Goal: Task Accomplishment & Management: Manage account settings

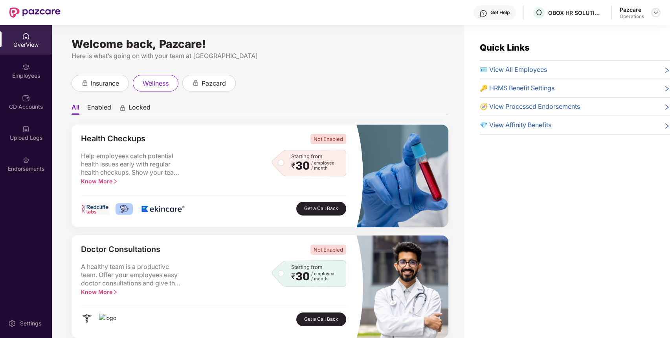
click at [655, 11] on img at bounding box center [656, 12] width 6 height 6
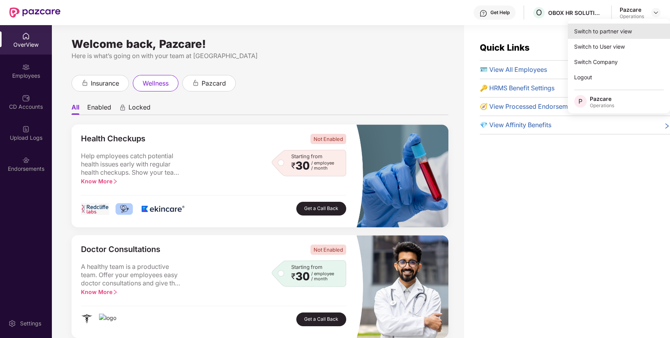
click at [629, 28] on div "Switch to partner view" at bounding box center [619, 31] width 102 height 15
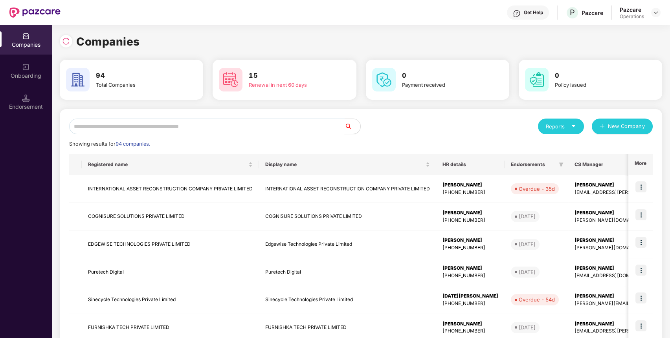
click at [301, 129] on input "text" at bounding box center [207, 127] width 276 height 16
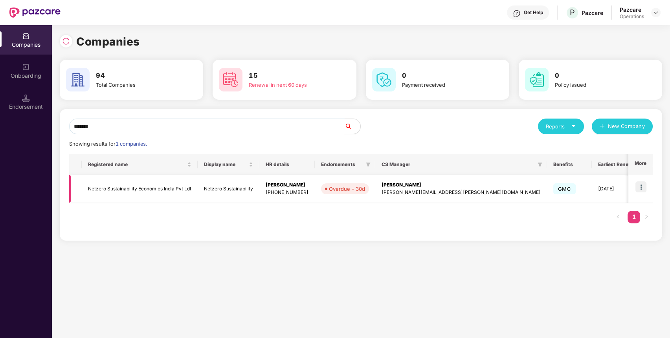
type input "*******"
click at [642, 186] on img at bounding box center [641, 187] width 11 height 11
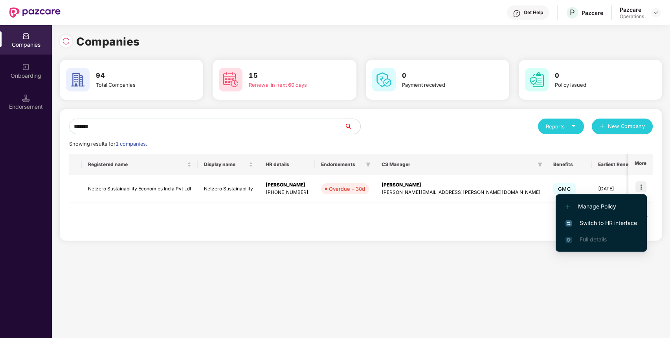
click at [616, 222] on span "Switch to HR interface" at bounding box center [602, 223] width 72 height 9
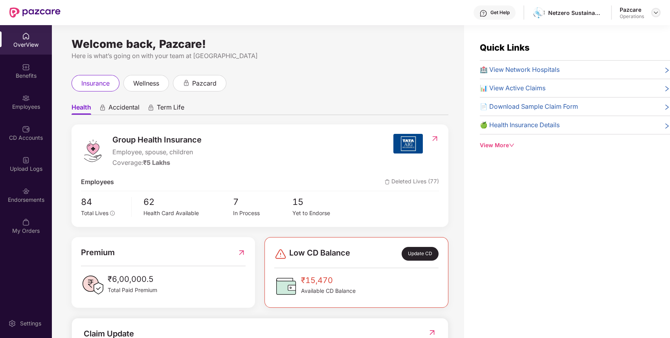
click at [655, 13] on img at bounding box center [656, 12] width 6 height 6
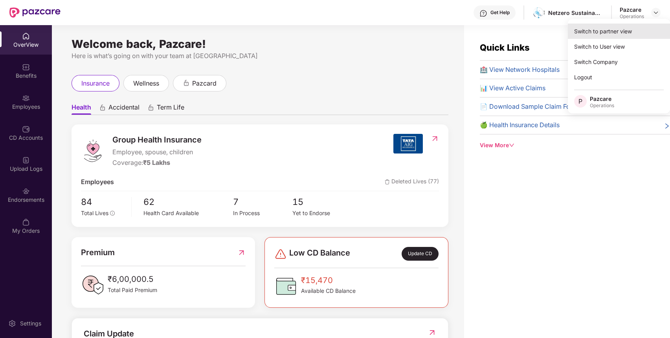
click at [629, 35] on div "Switch to partner view" at bounding box center [619, 31] width 102 height 15
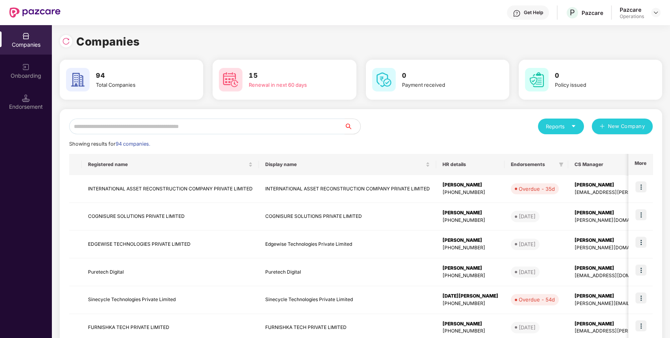
click at [295, 123] on input "text" at bounding box center [207, 127] width 276 height 16
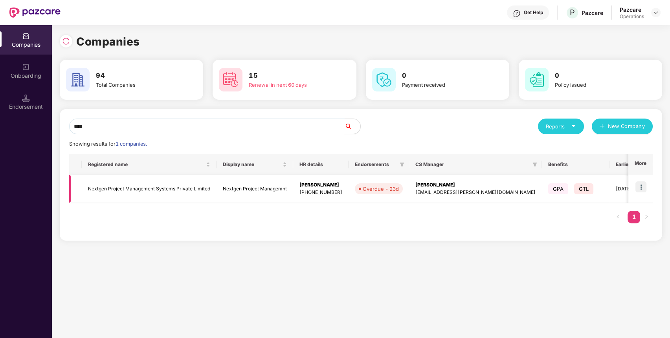
type input "****"
click at [642, 188] on img at bounding box center [641, 187] width 11 height 11
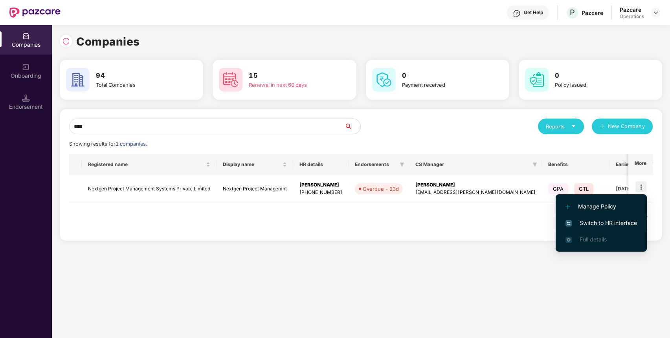
click at [619, 221] on span "Switch to HR interface" at bounding box center [602, 223] width 72 height 9
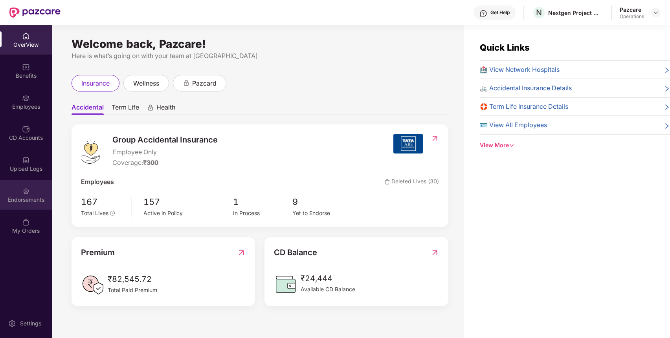
click at [41, 203] on div "Endorsements" at bounding box center [26, 200] width 52 height 8
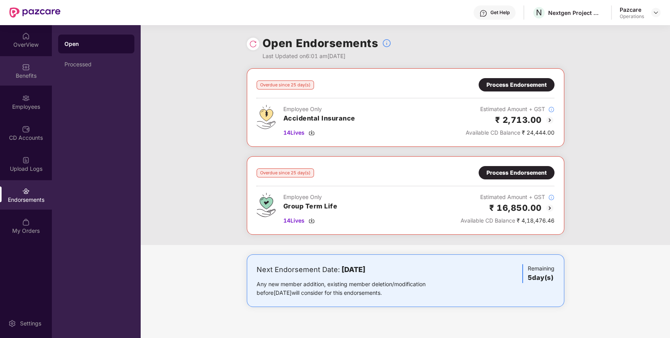
click at [35, 72] on div "Benefits" at bounding box center [26, 76] width 52 height 8
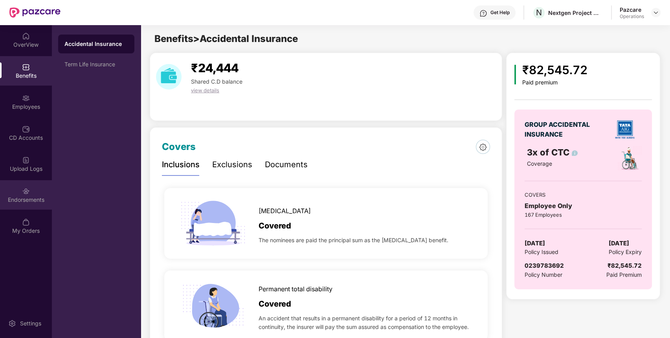
click at [5, 196] on div "Endorsements" at bounding box center [26, 200] width 52 height 8
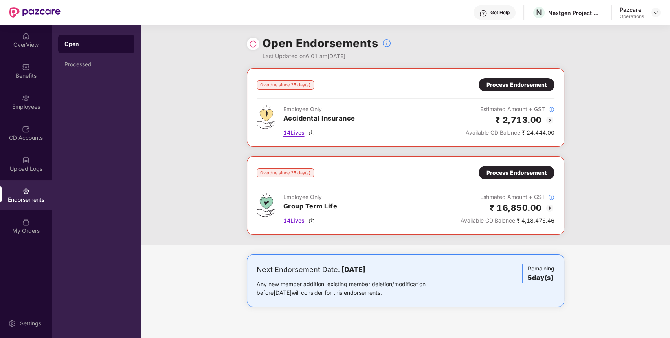
click at [299, 133] on span "14 Lives" at bounding box center [293, 133] width 21 height 9
click at [1, 79] on div "Benefits" at bounding box center [26, 76] width 52 height 8
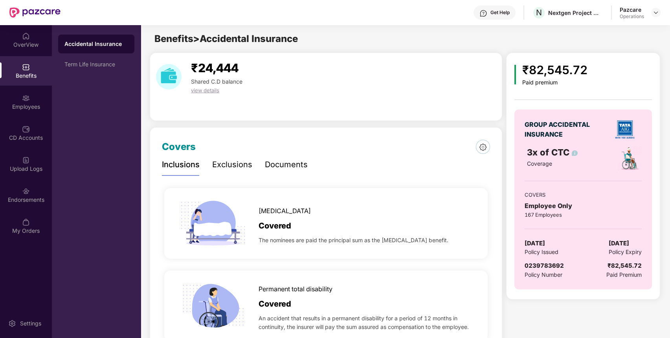
click at [538, 265] on span "0239783692" at bounding box center [544, 265] width 39 height 7
copy span "0239783692"
click at [555, 6] on div "N Nextgen Project Managemnt" at bounding box center [567, 13] width 71 height 14
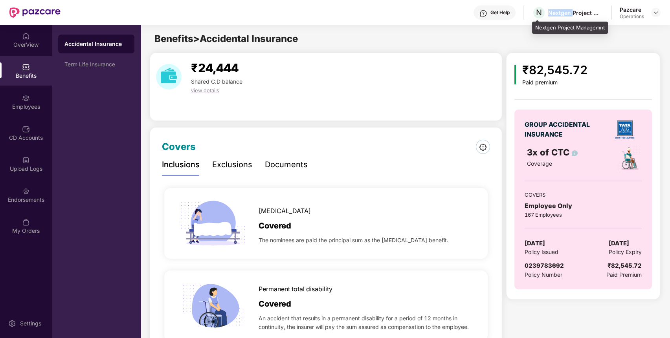
click at [555, 6] on div "N Nextgen Project Managemnt" at bounding box center [567, 13] width 71 height 14
copy div "Nextgen Project Managemnt"
click at [545, 263] on span "0239783692" at bounding box center [544, 265] width 39 height 7
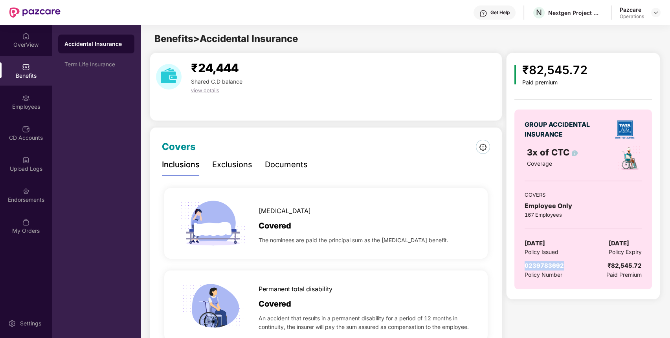
copy span "0239783692"
click at [545, 263] on span "0239783692" at bounding box center [544, 265] width 39 height 7
click at [22, 193] on img at bounding box center [26, 192] width 8 height 8
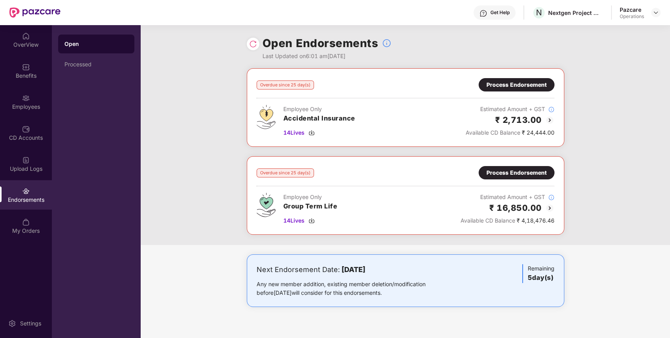
click at [528, 83] on div "Process Endorsement" at bounding box center [517, 85] width 60 height 9
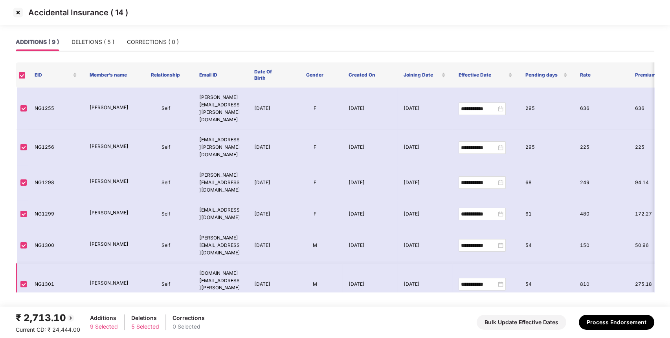
scroll to position [56, 0]
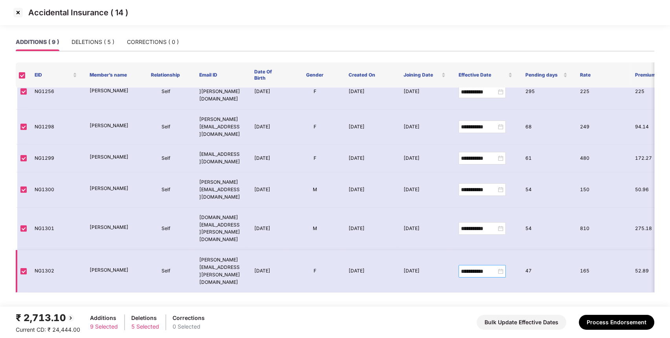
click at [502, 267] on div "**********" at bounding box center [482, 271] width 42 height 9
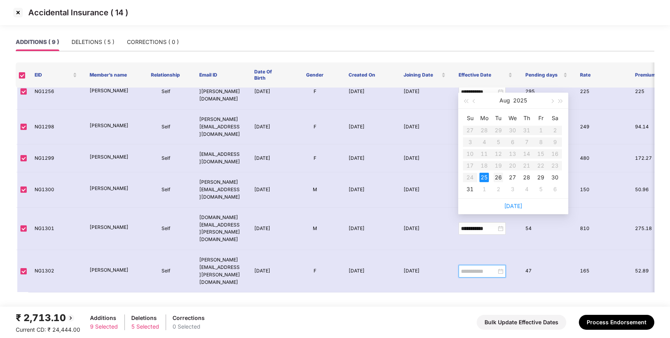
type input "**********"
click at [501, 177] on div "26" at bounding box center [498, 177] width 9 height 9
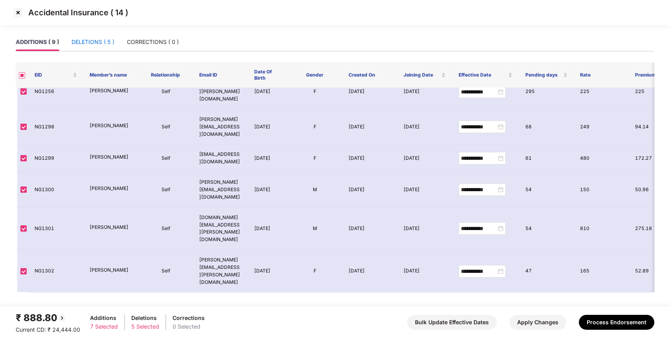
click at [94, 43] on div "DELETIONS ( 5 )" at bounding box center [93, 42] width 43 height 9
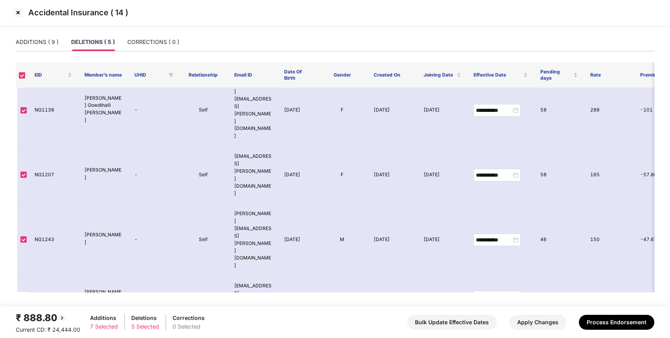
scroll to position [0, 0]
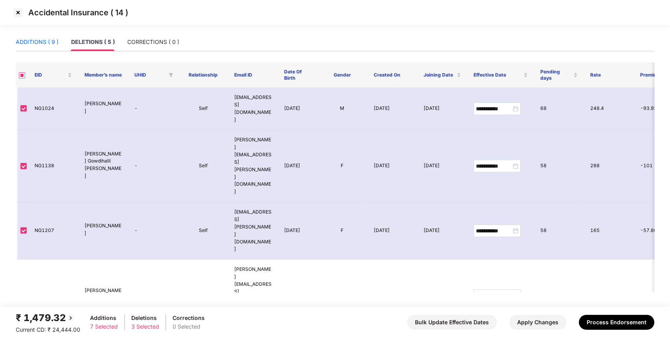
click at [51, 44] on div "ADDITIONS ( 9 )" at bounding box center [37, 42] width 43 height 9
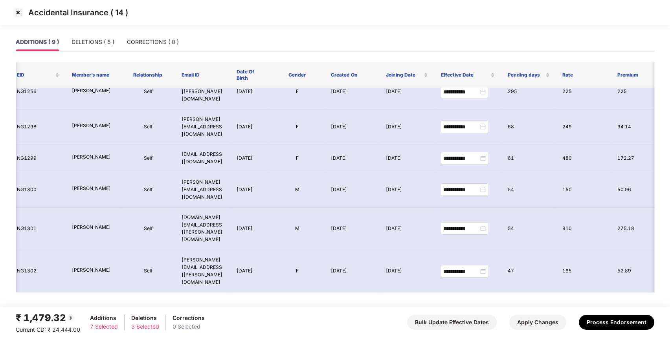
scroll to position [0, 18]
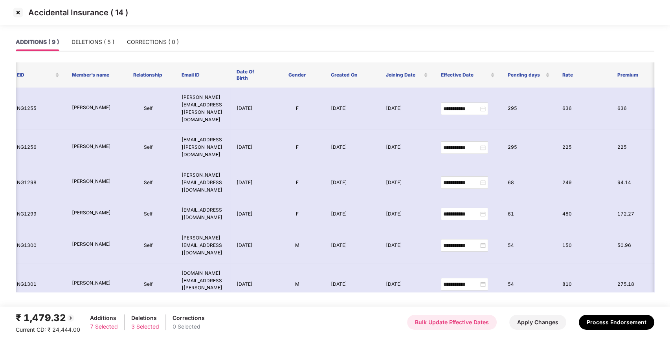
click at [456, 323] on button "Bulk Update Effective Dates" at bounding box center [452, 322] width 90 height 15
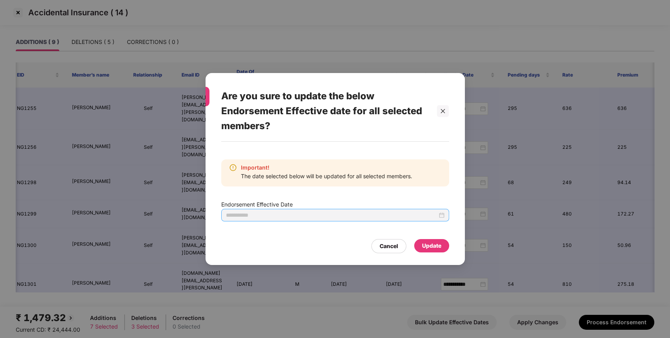
click at [440, 220] on div at bounding box center [335, 215] width 228 height 13
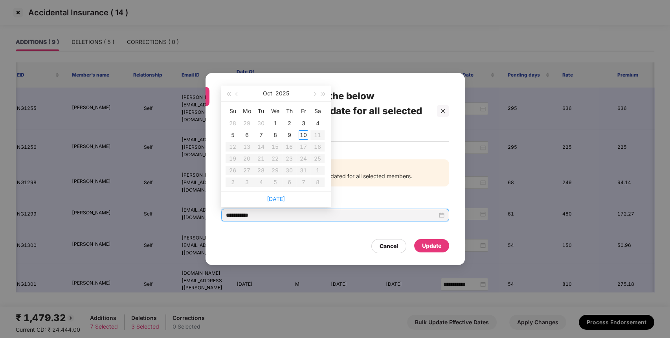
type input "**********"
click at [235, 92] on button "button" at bounding box center [237, 94] width 9 height 16
type input "**********"
click at [257, 169] on div "26" at bounding box center [260, 170] width 9 height 9
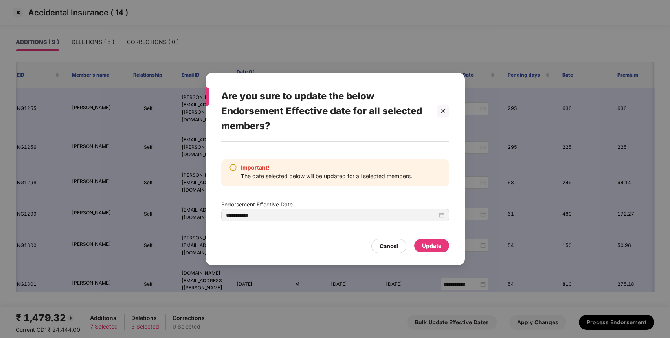
click at [428, 248] on div "Update" at bounding box center [431, 246] width 19 height 9
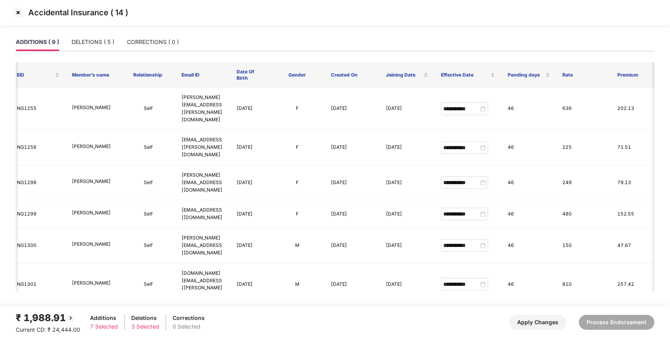
type input "**********"
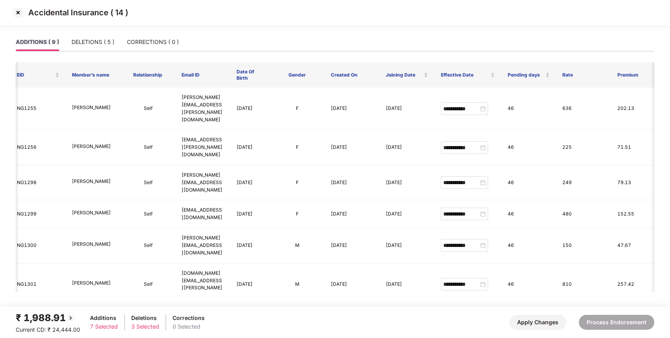
type input "**********"
click at [100, 43] on div "DELETIONS ( 5 )" at bounding box center [93, 42] width 43 height 9
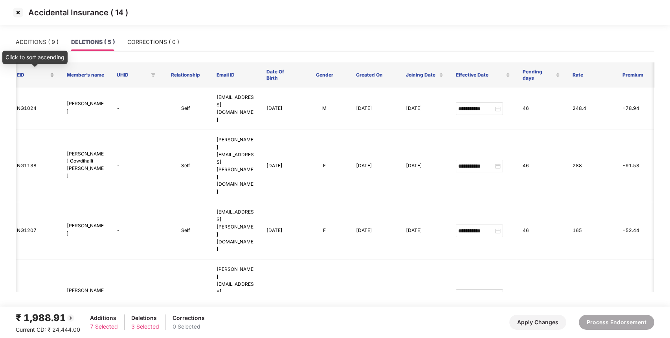
scroll to position [0, 0]
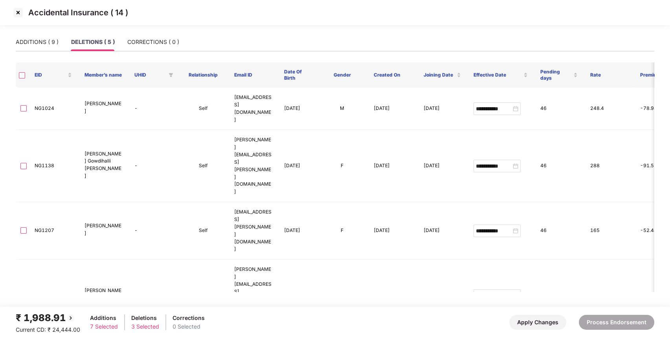
click at [14, 74] on main "**********" at bounding box center [335, 170] width 670 height 274
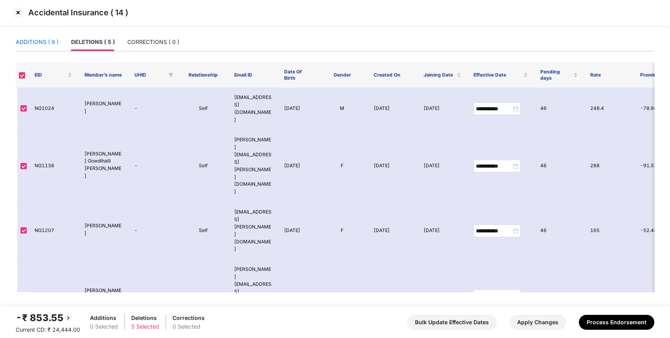
click at [50, 38] on div "ADDITIONS ( 9 )" at bounding box center [37, 42] width 43 height 9
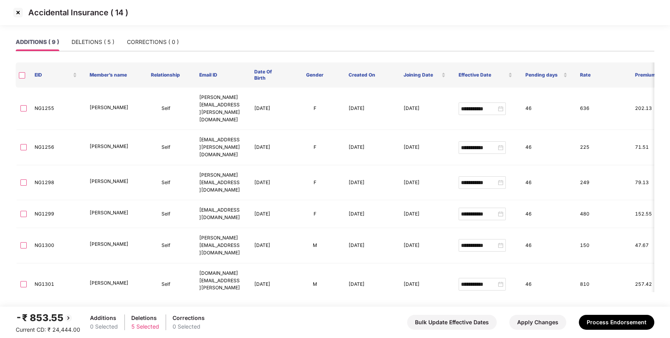
click at [18, 73] on th at bounding box center [22, 75] width 13 height 25
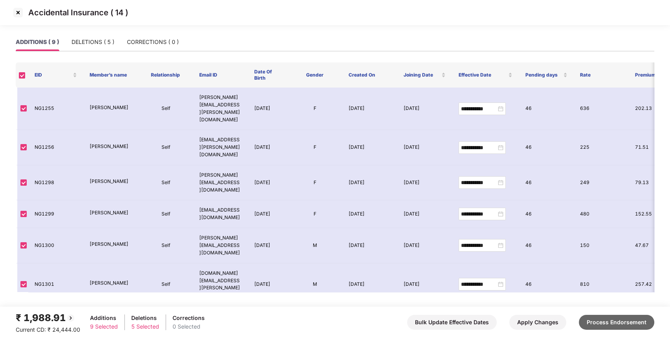
click at [618, 326] on button "Process Endorsement" at bounding box center [616, 322] width 75 height 15
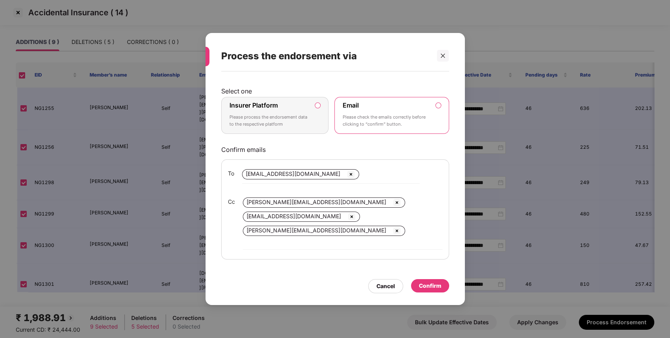
click at [314, 123] on label "Insurer Platform Please process the endorsement data to the respective platform" at bounding box center [275, 115] width 108 height 37
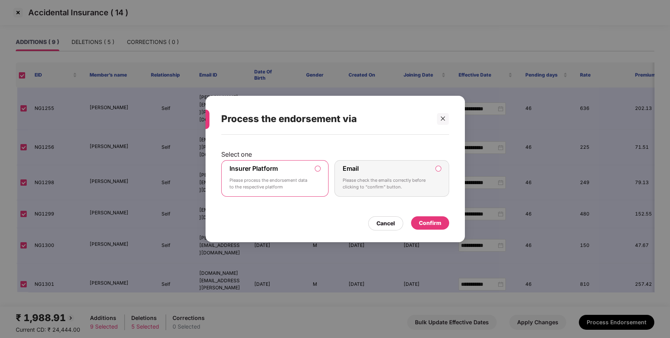
click at [434, 220] on div "Confirm" at bounding box center [430, 223] width 22 height 9
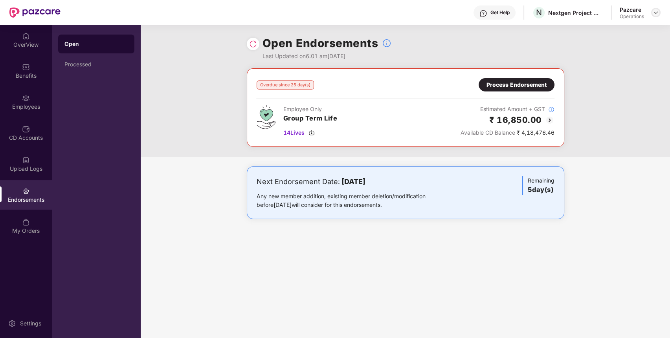
click at [654, 10] on img at bounding box center [656, 12] width 6 height 6
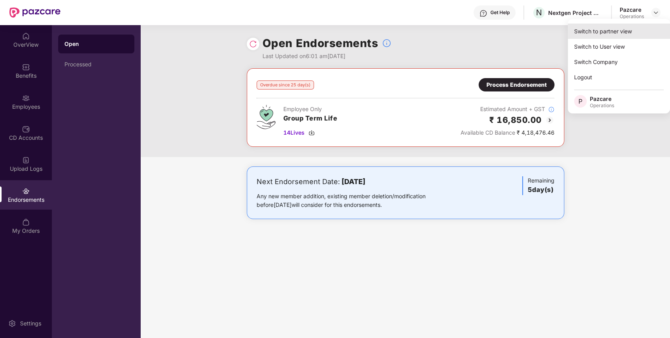
click at [634, 32] on div "Switch to partner view" at bounding box center [619, 31] width 102 height 15
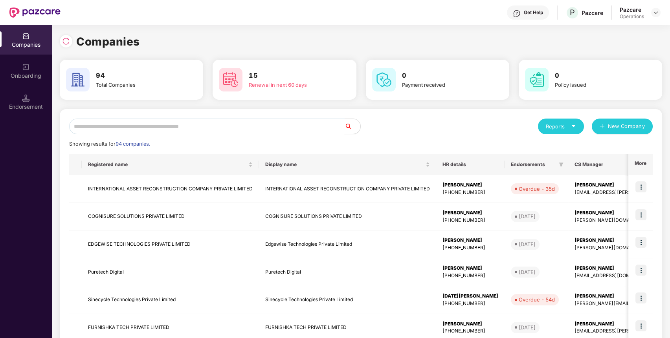
click at [302, 120] on input "text" at bounding box center [207, 127] width 276 height 16
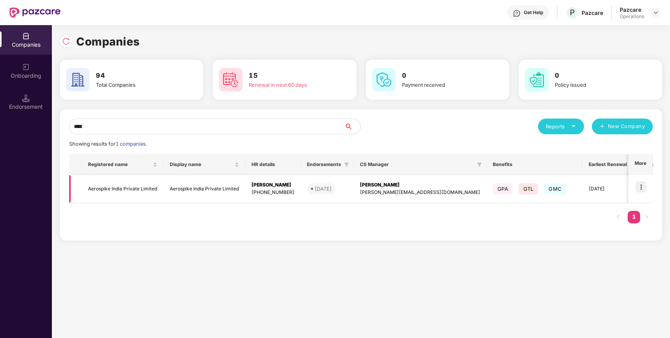
type input "****"
click at [647, 181] on td at bounding box center [641, 189] width 24 height 28
click at [641, 182] on img at bounding box center [641, 187] width 11 height 11
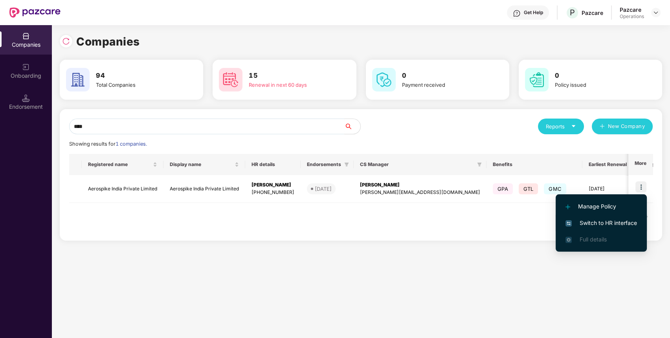
click at [621, 223] on span "Switch to HR interface" at bounding box center [602, 223] width 72 height 9
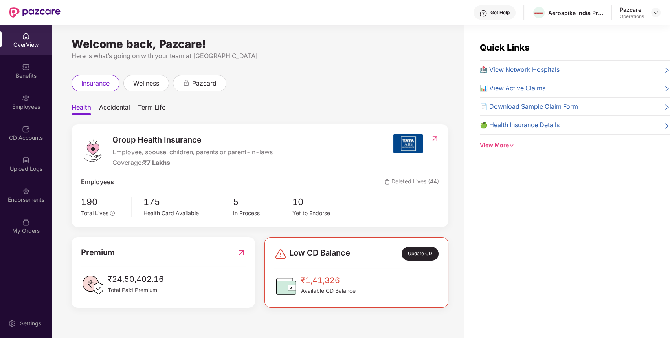
click at [18, 197] on div "Endorsements" at bounding box center [26, 200] width 52 height 8
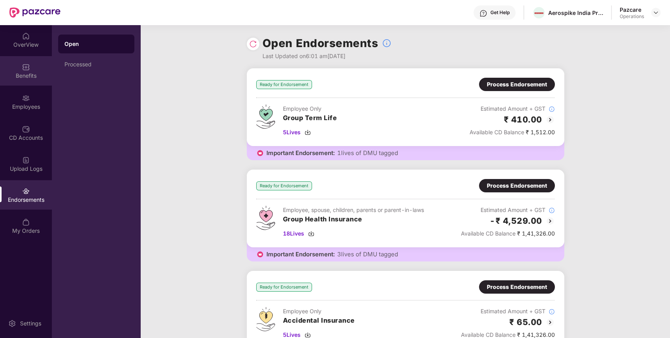
click at [23, 73] on div "Benefits" at bounding box center [26, 76] width 52 height 8
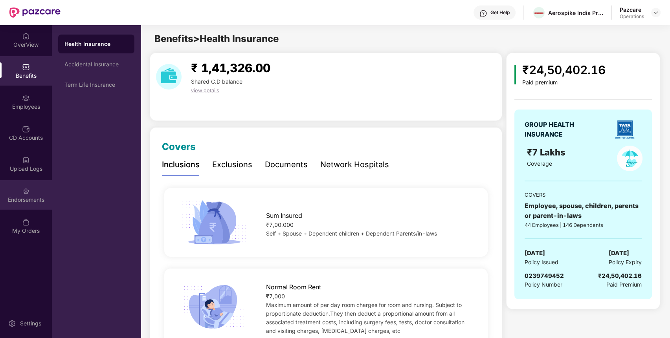
click at [29, 199] on div "Endorsements" at bounding box center [26, 200] width 52 height 8
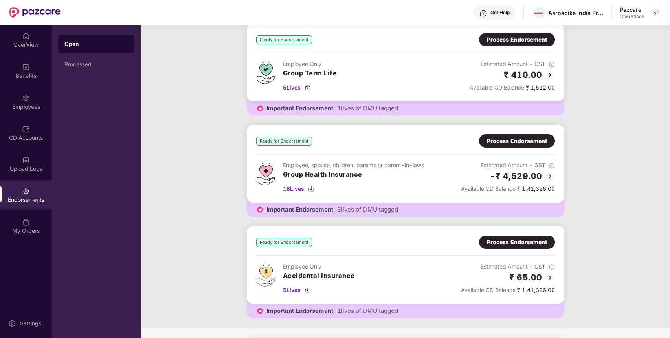
scroll to position [44, 0]
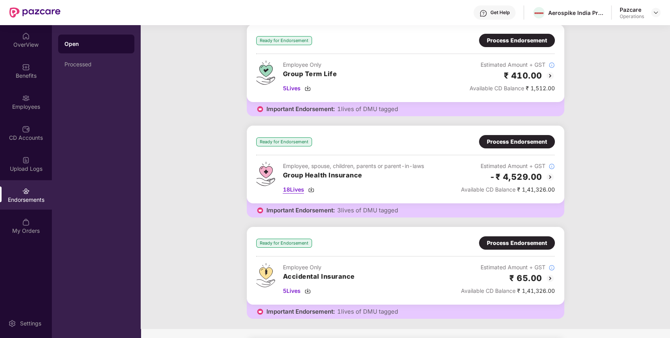
click at [297, 189] on span "18 Lives" at bounding box center [293, 190] width 21 height 9
click at [296, 290] on span "5 Lives" at bounding box center [292, 291] width 18 height 9
click at [656, 12] on img at bounding box center [656, 12] width 6 height 6
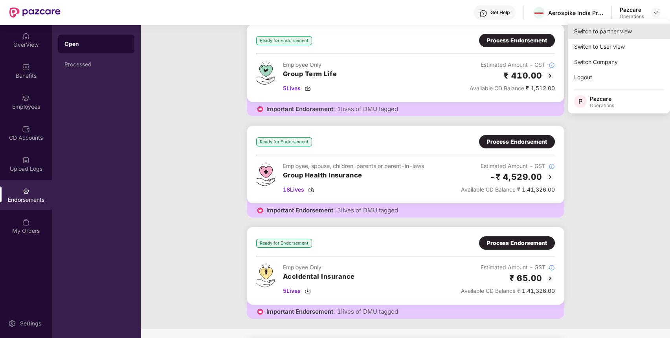
click at [632, 32] on div "Switch to partner view" at bounding box center [619, 31] width 102 height 15
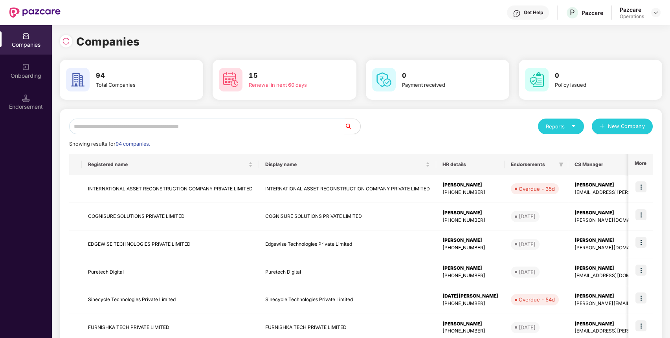
click at [290, 131] on input "text" at bounding box center [207, 127] width 276 height 16
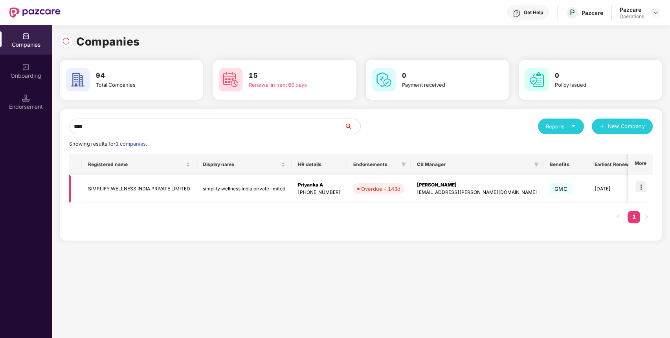
type input "****"
click at [642, 186] on img at bounding box center [641, 187] width 11 height 11
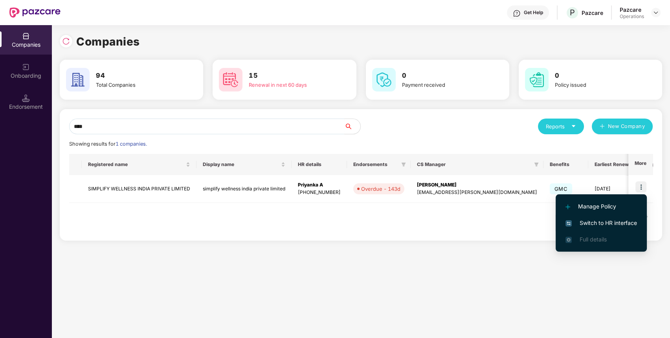
click at [610, 222] on span "Switch to HR interface" at bounding box center [602, 223] width 72 height 9
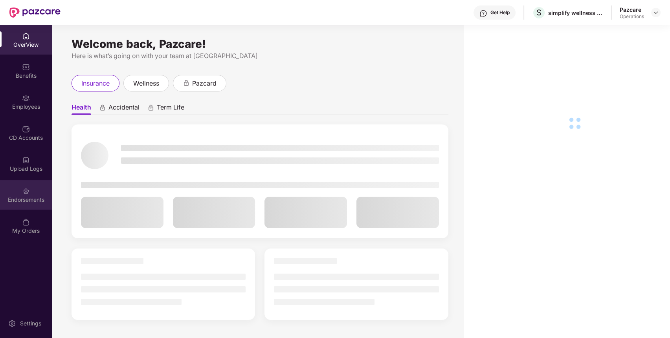
click at [27, 203] on div "Endorsements" at bounding box center [26, 200] width 52 height 8
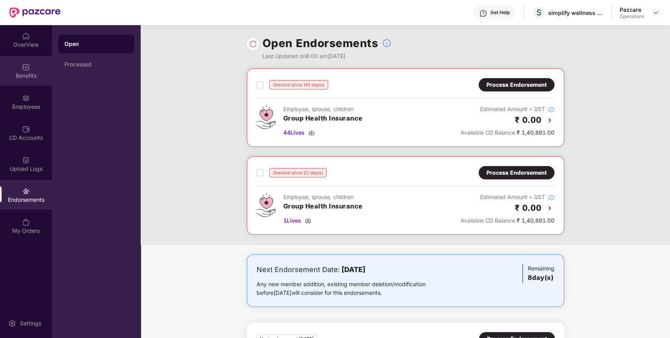
click at [13, 69] on div "Benefits" at bounding box center [26, 70] width 52 height 29
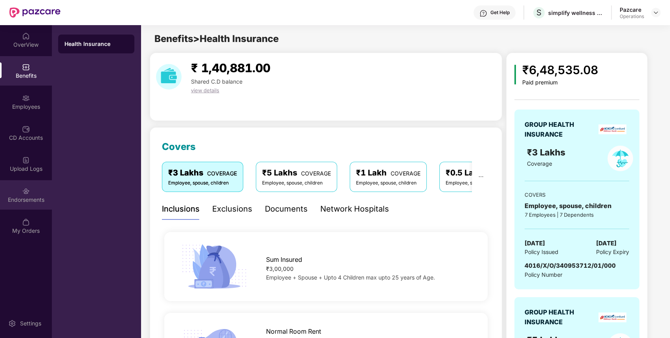
click at [35, 193] on div "Endorsements" at bounding box center [26, 194] width 52 height 29
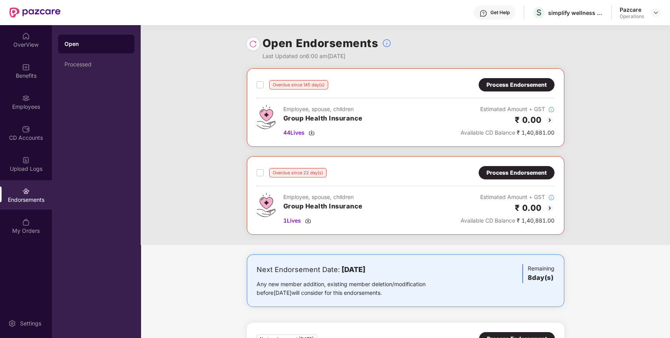
click at [528, 81] on div "Process Endorsement" at bounding box center [517, 85] width 60 height 9
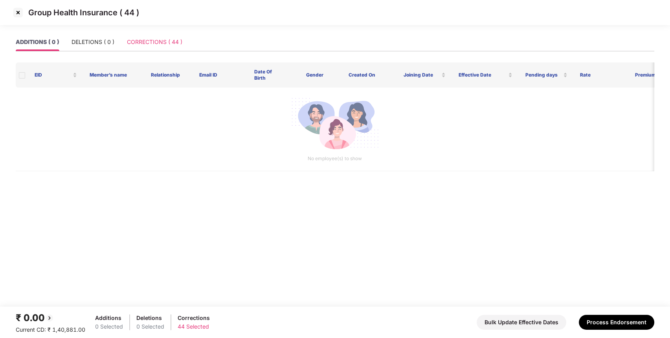
click at [160, 48] on div "CORRECTIONS ( 44 )" at bounding box center [154, 42] width 55 height 18
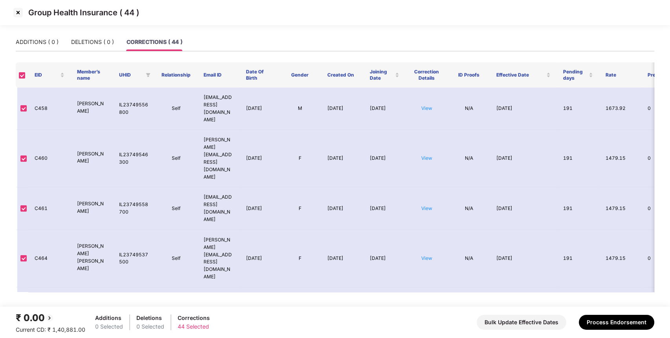
click at [20, 11] on img at bounding box center [18, 12] width 13 height 13
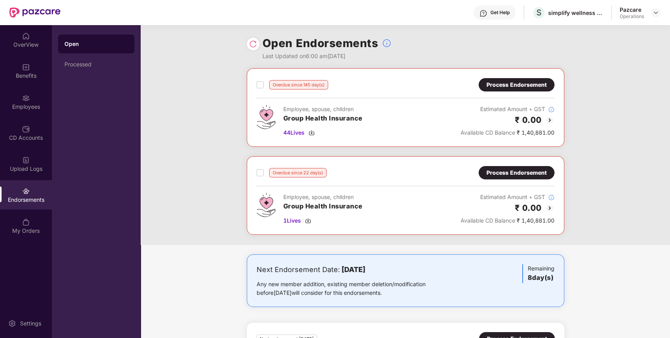
click at [509, 169] on div "Process Endorsement" at bounding box center [517, 173] width 60 height 9
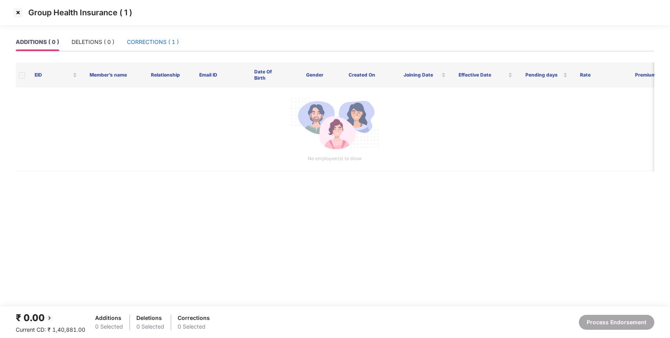
click at [168, 45] on div "CORRECTIONS ( 1 )" at bounding box center [153, 42] width 52 height 9
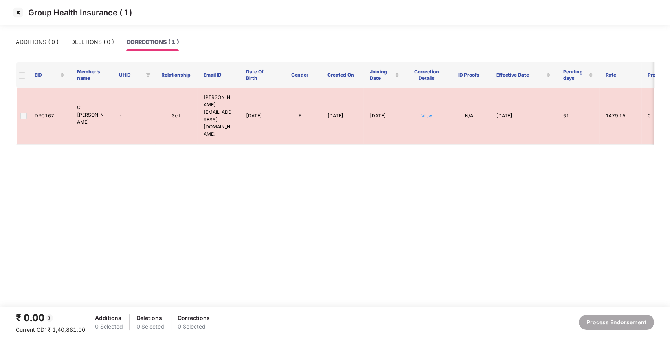
click at [18, 11] on img at bounding box center [18, 12] width 13 height 13
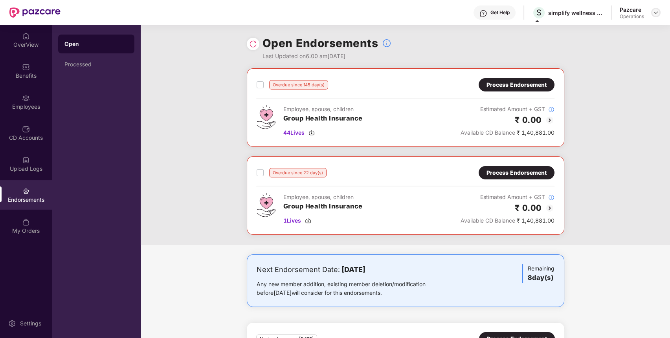
click at [656, 13] on img at bounding box center [656, 12] width 6 height 6
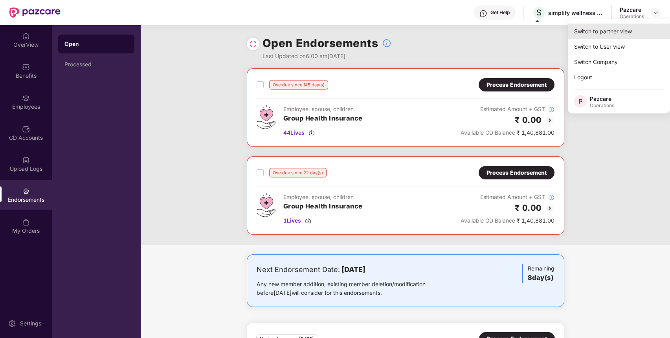
click at [636, 28] on div "Switch to partner view" at bounding box center [619, 31] width 102 height 15
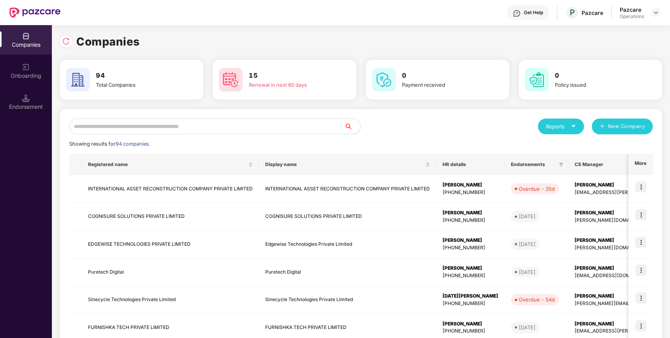
click at [233, 124] on input "text" at bounding box center [207, 127] width 276 height 16
type input "*"
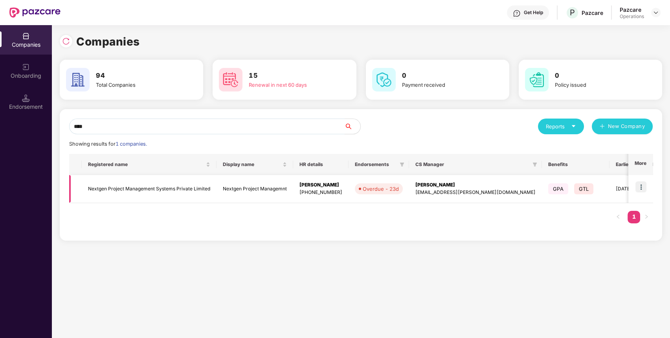
type input "****"
click at [643, 188] on img at bounding box center [641, 187] width 11 height 11
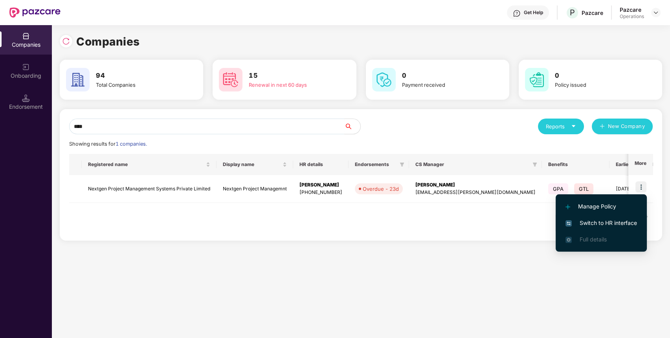
click at [613, 224] on span "Switch to HR interface" at bounding box center [602, 223] width 72 height 9
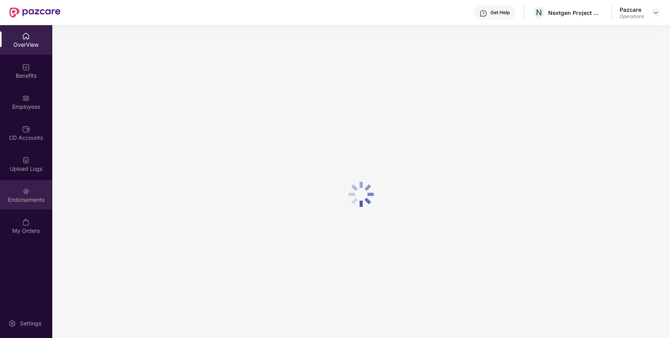
click at [25, 198] on div "Endorsements" at bounding box center [26, 200] width 52 height 8
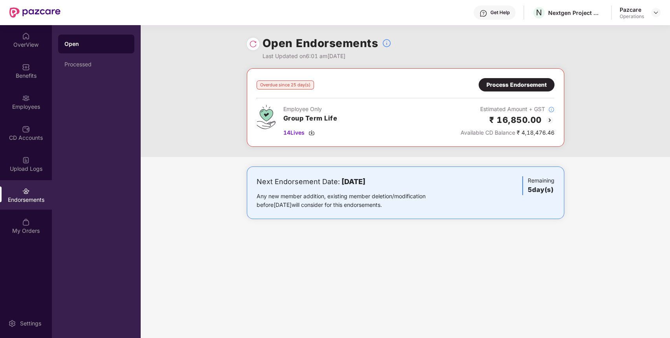
click at [548, 85] on div "Process Endorsement" at bounding box center [517, 84] width 76 height 13
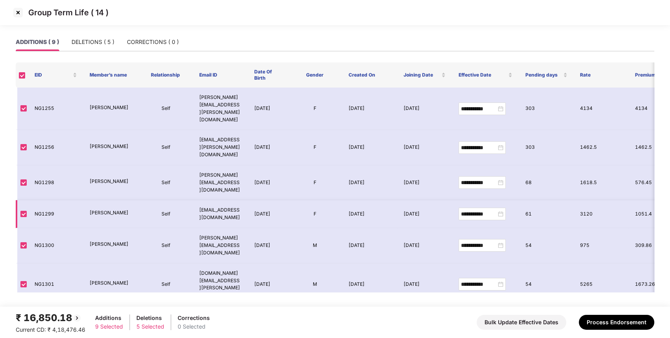
scroll to position [56, 0]
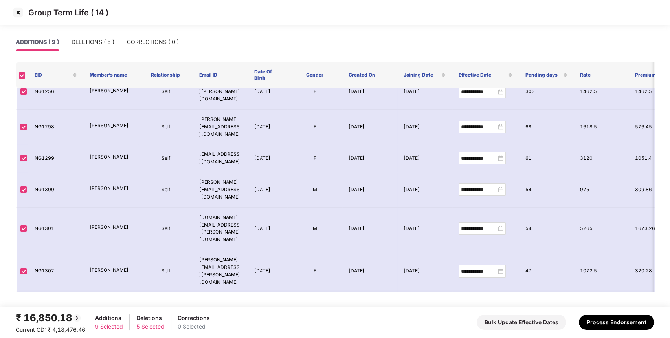
click at [22, 310] on label at bounding box center [23, 314] width 6 height 9
click at [111, 44] on div "DELETIONS ( 5 )" at bounding box center [93, 42] width 43 height 9
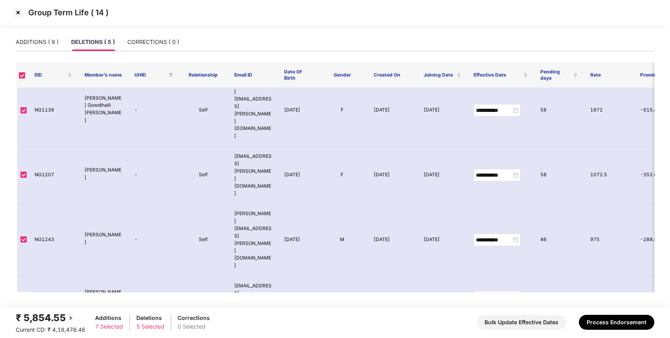
scroll to position [0, 0]
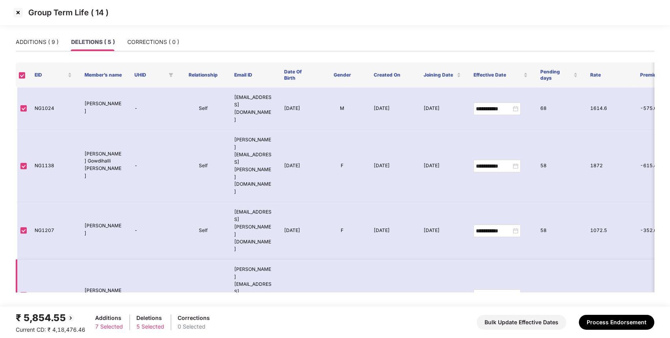
click at [24, 260] on td at bounding box center [22, 296] width 13 height 72
click at [24, 292] on label at bounding box center [23, 296] width 6 height 9
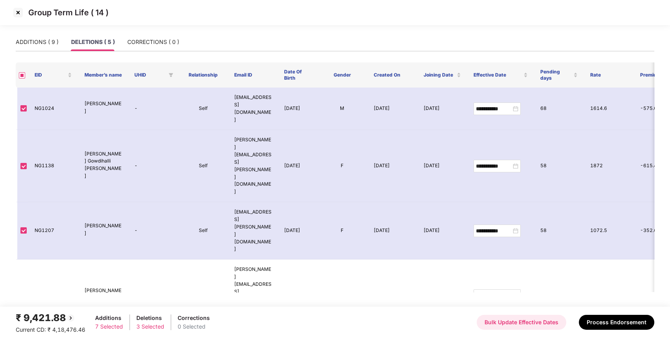
click at [511, 322] on button "Bulk Update Effective Dates" at bounding box center [522, 322] width 90 height 15
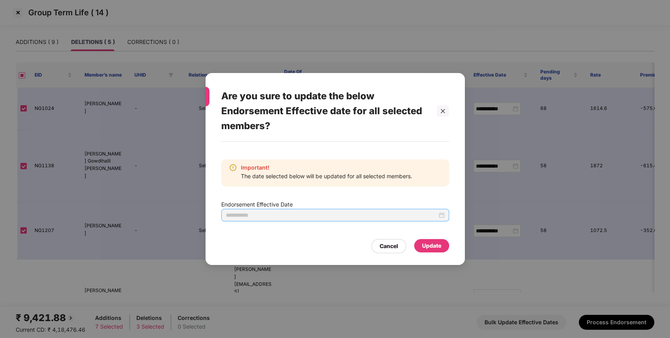
click at [449, 217] on div at bounding box center [335, 215] width 228 height 13
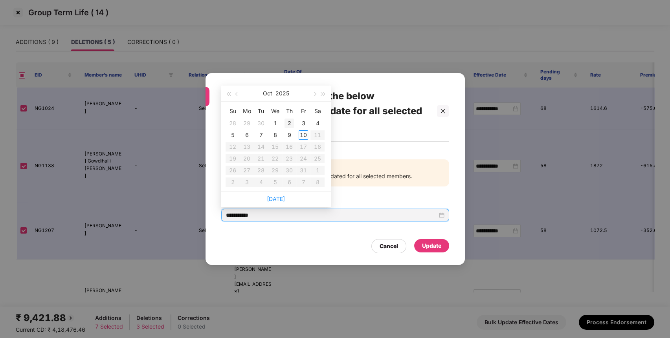
type input "**********"
click at [240, 91] on button "button" at bounding box center [237, 94] width 9 height 16
type input "**********"
click at [263, 170] on div "26" at bounding box center [260, 170] width 9 height 9
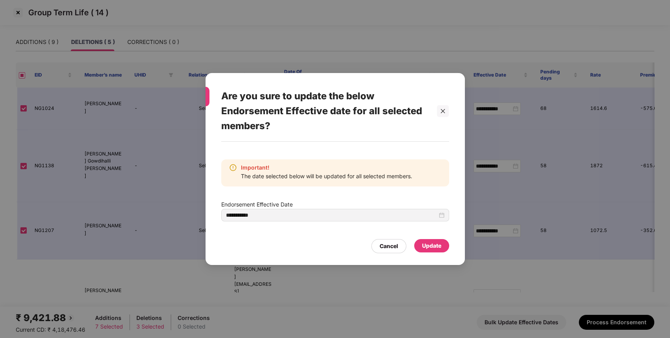
click at [437, 246] on div "Update" at bounding box center [431, 246] width 19 height 9
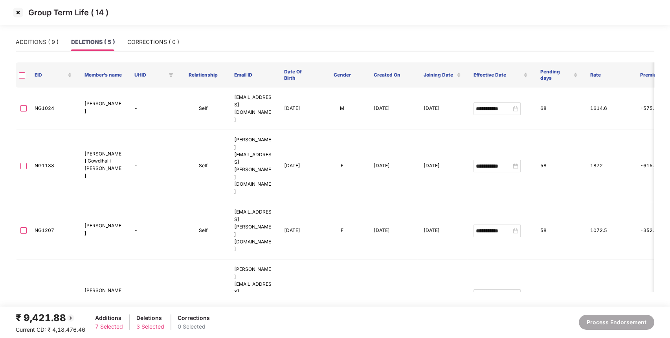
type input "**********"
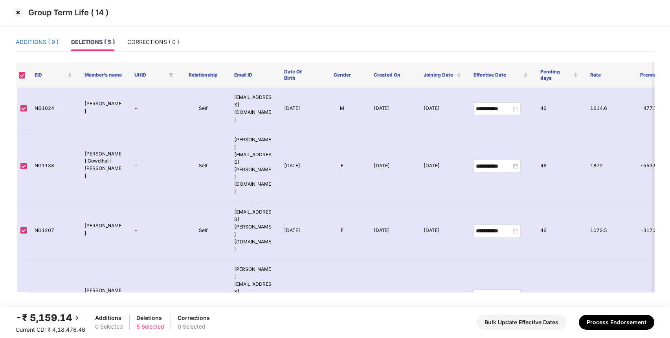
click at [48, 44] on div "ADDITIONS ( 9 )" at bounding box center [37, 42] width 43 height 9
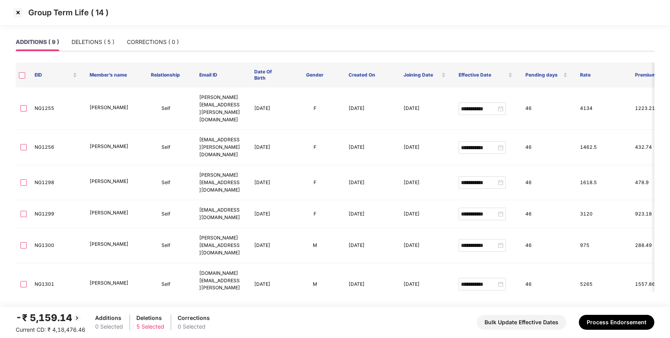
click at [23, 80] on th at bounding box center [22, 75] width 13 height 25
click at [18, 72] on th at bounding box center [22, 75] width 13 height 25
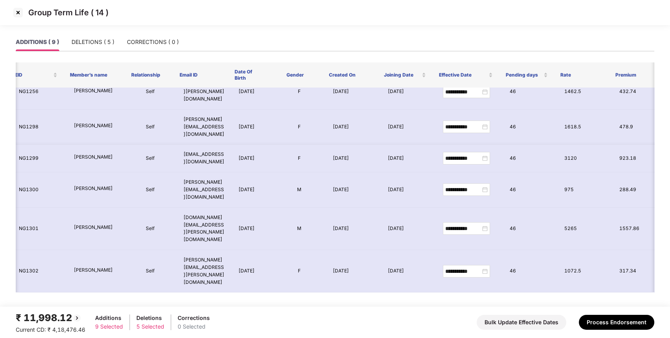
scroll to position [56, 20]
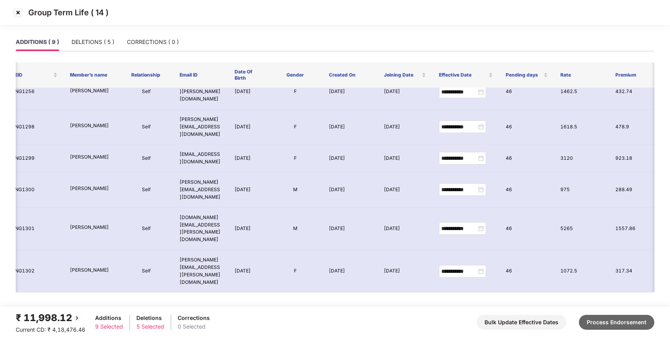
click at [596, 324] on button "Process Endorsement" at bounding box center [616, 322] width 75 height 15
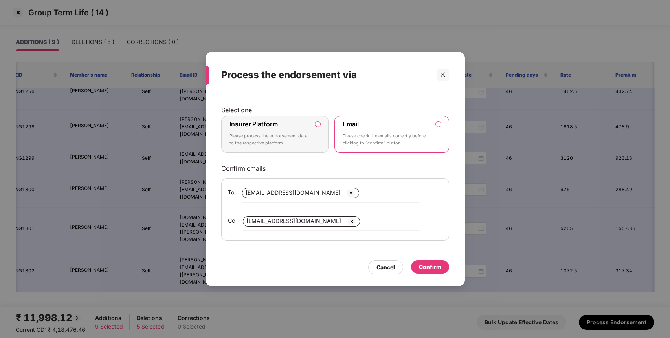
click at [309, 126] on div "Insurer Platform Please process the endorsement data to the respective platform" at bounding box center [270, 134] width 80 height 28
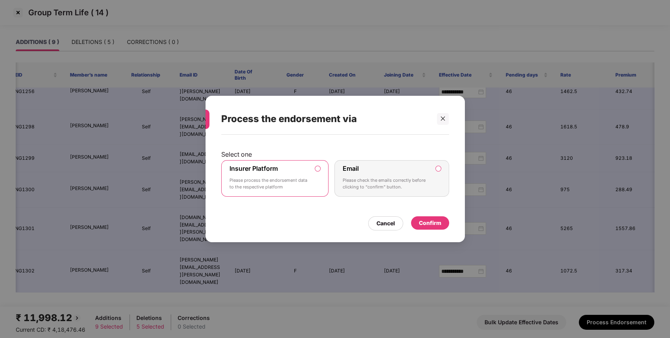
click at [428, 224] on div "Confirm" at bounding box center [430, 223] width 22 height 9
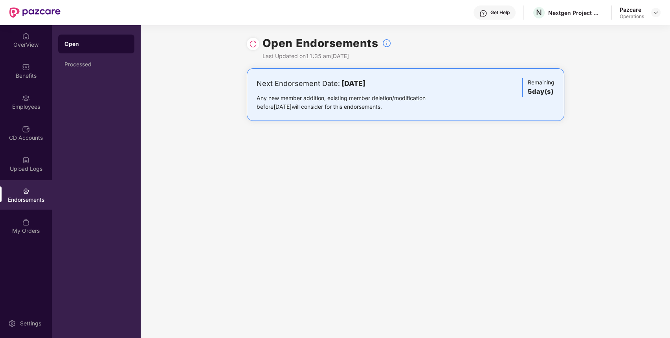
click at [521, 129] on div "Next Endorsement Date: [DATE] Any new member addition, existing member deletion…" at bounding box center [405, 102] width 529 height 68
click at [661, 8] on header "Get Help N Nextgen Project Managemnt Pazcare Operations" at bounding box center [335, 12] width 670 height 25
click at [659, 13] on img at bounding box center [656, 12] width 6 height 6
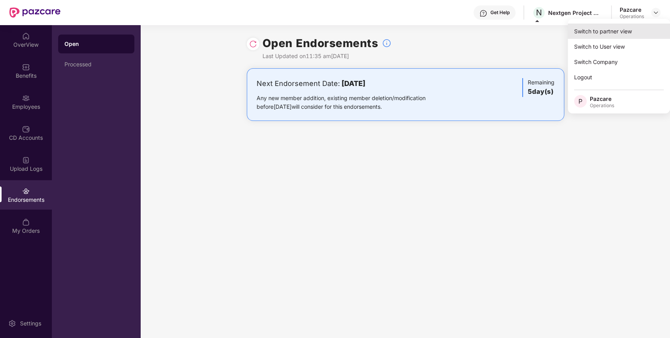
click at [616, 28] on div "Switch to partner view" at bounding box center [619, 31] width 102 height 15
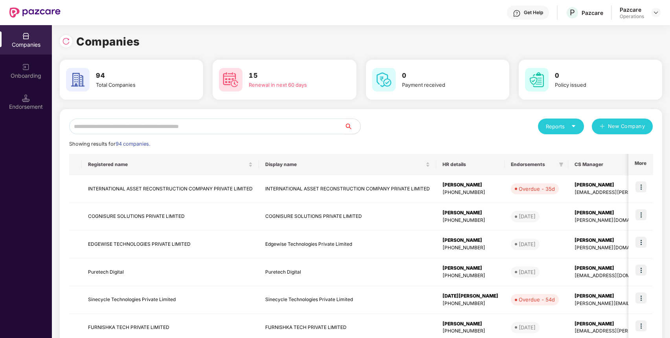
click at [289, 128] on input "text" at bounding box center [207, 127] width 276 height 16
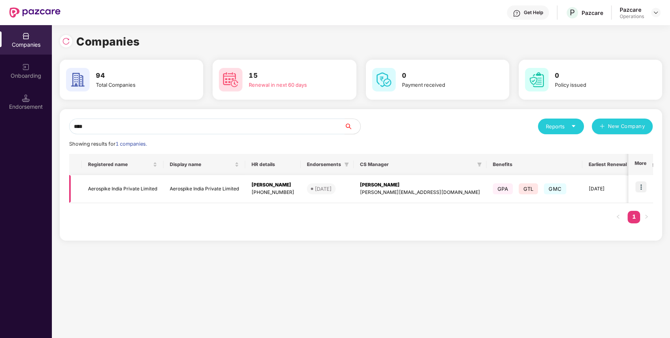
type input "****"
click at [642, 186] on img at bounding box center [641, 187] width 11 height 11
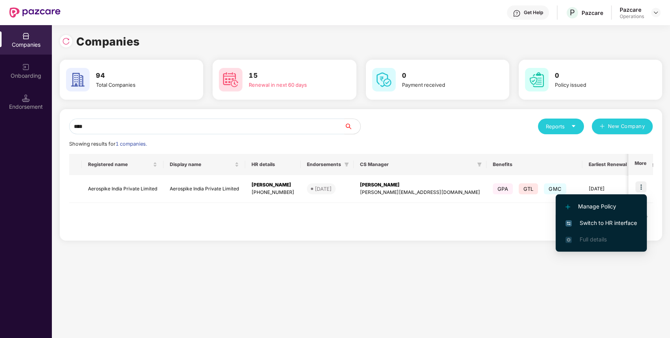
click at [619, 223] on span "Switch to HR interface" at bounding box center [602, 223] width 72 height 9
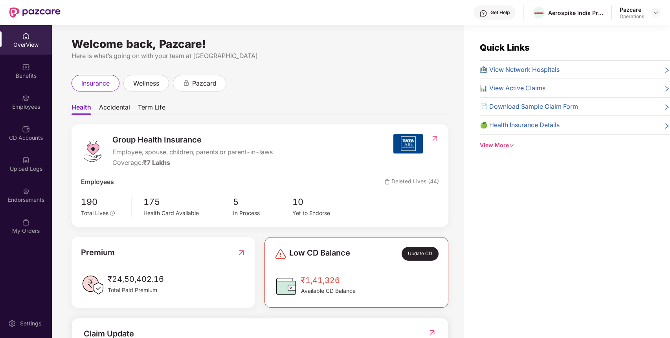
click at [38, 202] on div "Endorsements" at bounding box center [26, 200] width 52 height 8
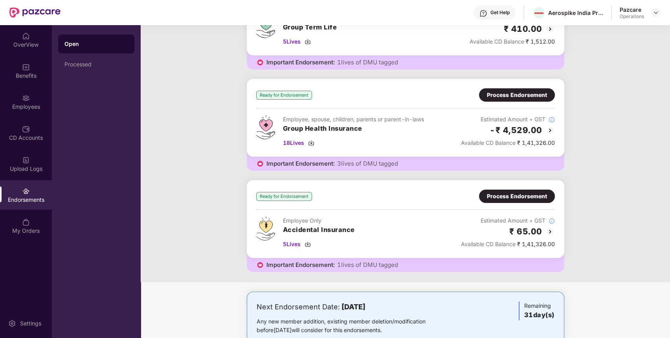
scroll to position [112, 0]
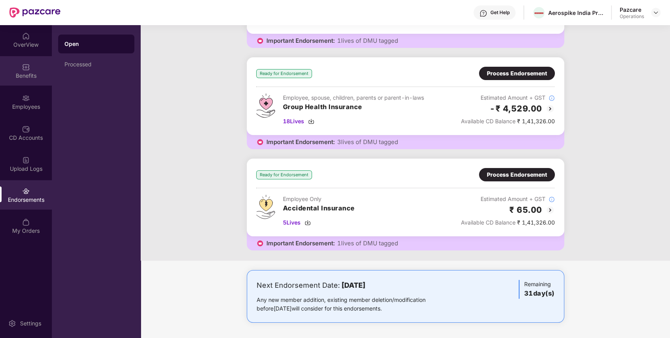
click at [38, 63] on div "Benefits" at bounding box center [26, 70] width 52 height 29
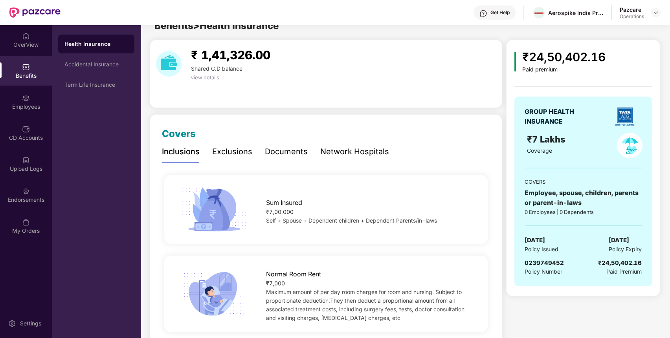
scroll to position [0, 0]
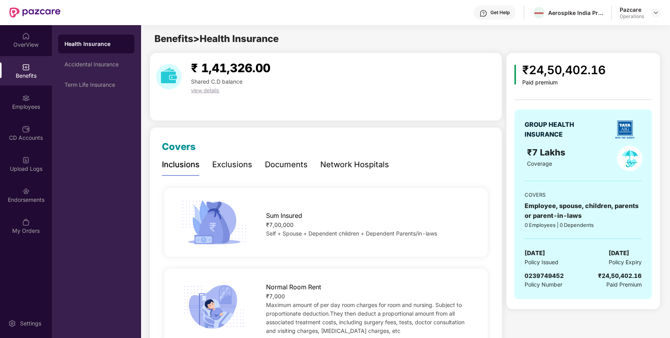
click at [543, 272] on div "0239749452" at bounding box center [544, 276] width 39 height 9
copy span "0239749452"
click at [543, 272] on div "0239749452" at bounding box center [544, 276] width 39 height 9
click at [658, 10] on img at bounding box center [656, 12] width 6 height 6
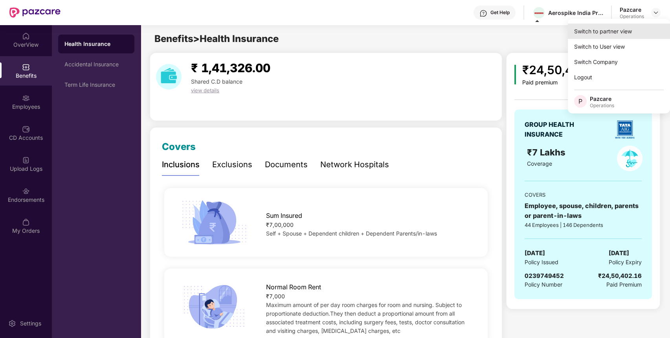
click at [616, 35] on div "Switch to partner view" at bounding box center [619, 31] width 102 height 15
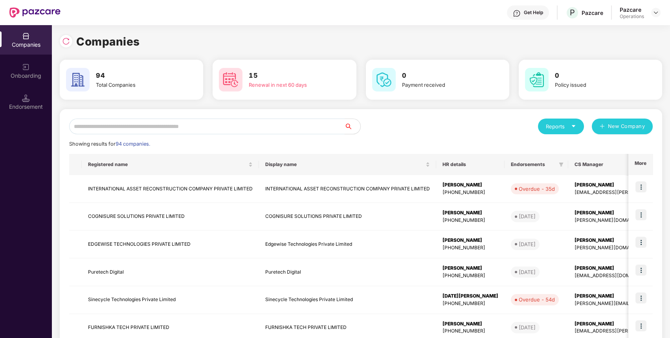
click at [259, 129] on input "text" at bounding box center [207, 127] width 276 height 16
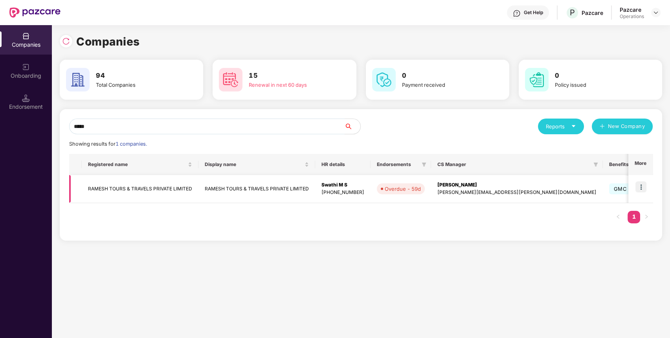
type input "*****"
click at [642, 188] on img at bounding box center [641, 187] width 11 height 11
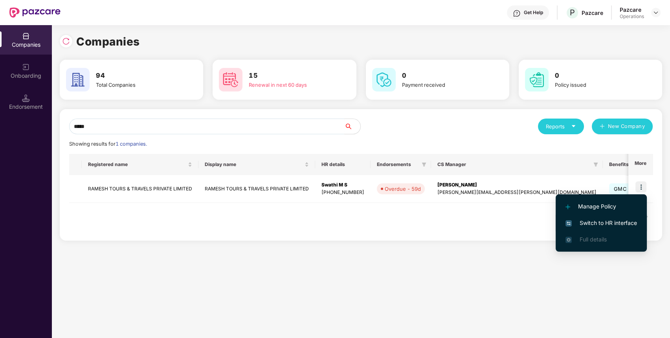
click at [621, 222] on span "Switch to HR interface" at bounding box center [602, 223] width 72 height 9
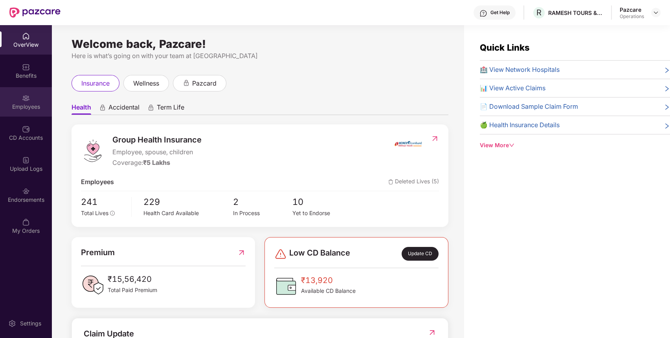
click at [22, 91] on div "Employees" at bounding box center [26, 101] width 52 height 29
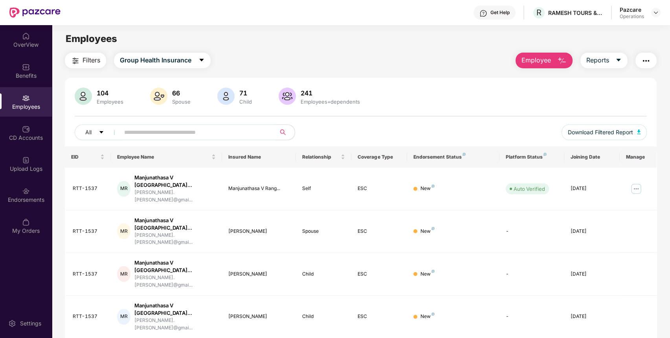
click at [221, 135] on input "text" at bounding box center [194, 133] width 141 height 12
paste input "*********"
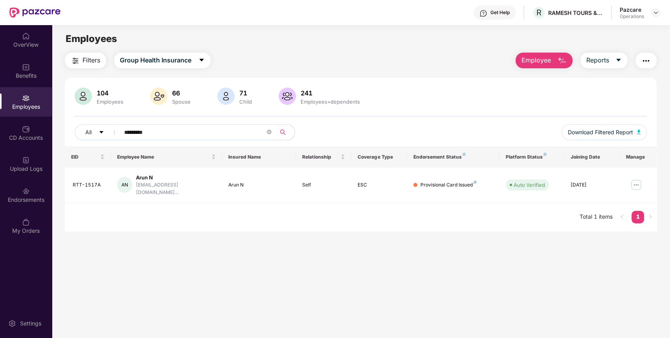
type input "*********"
click at [656, 11] on img at bounding box center [656, 12] width 6 height 6
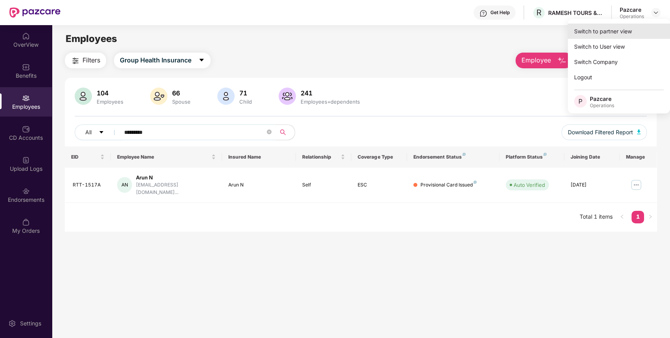
click at [633, 34] on div "Switch to partner view" at bounding box center [619, 31] width 102 height 15
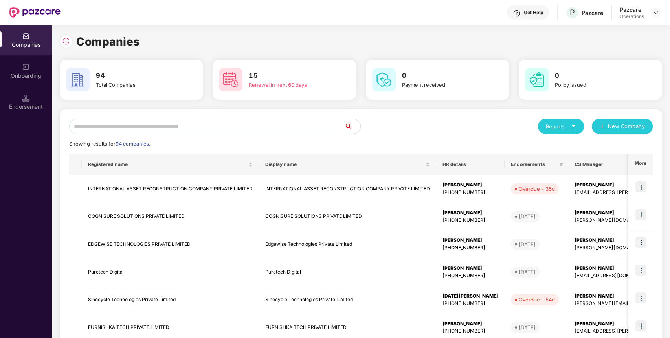
click at [314, 126] on input "text" at bounding box center [207, 127] width 276 height 16
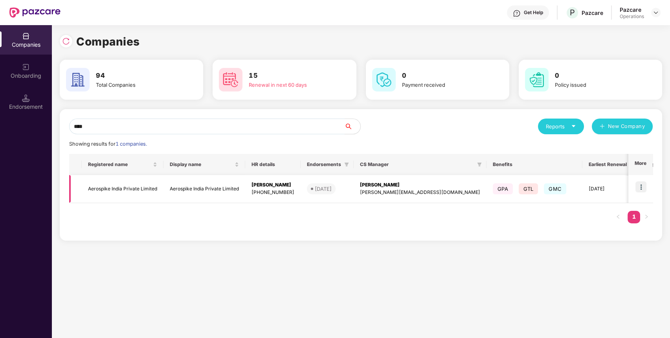
type input "****"
click at [645, 187] on img at bounding box center [641, 187] width 11 height 11
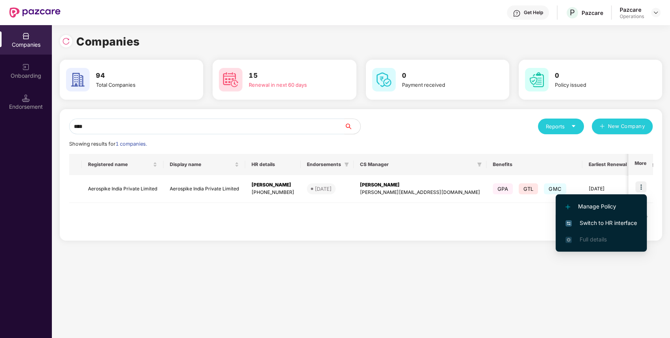
click at [621, 223] on span "Switch to HR interface" at bounding box center [602, 223] width 72 height 9
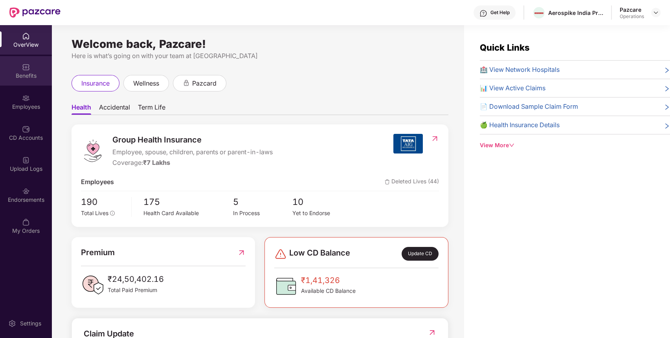
click at [19, 75] on div "Benefits" at bounding box center [26, 76] width 52 height 8
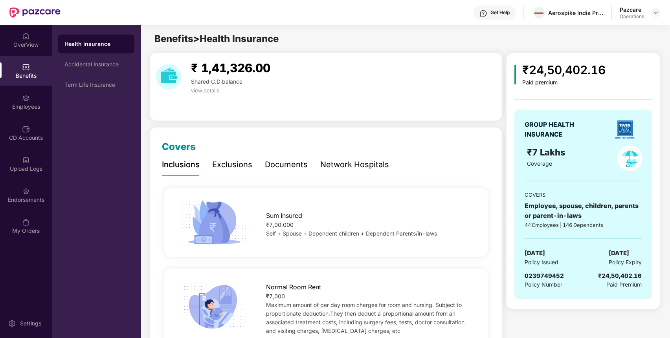
click at [539, 279] on span "0239749452" at bounding box center [544, 275] width 39 height 7
click at [541, 270] on div "GROUP HEALTH INSURANCE ₹7 Lakhs Coverage COVERS Employee, spouse, children, par…" at bounding box center [584, 205] width 138 height 190
copy span "0239749452"
